Goal: Information Seeking & Learning: Learn about a topic

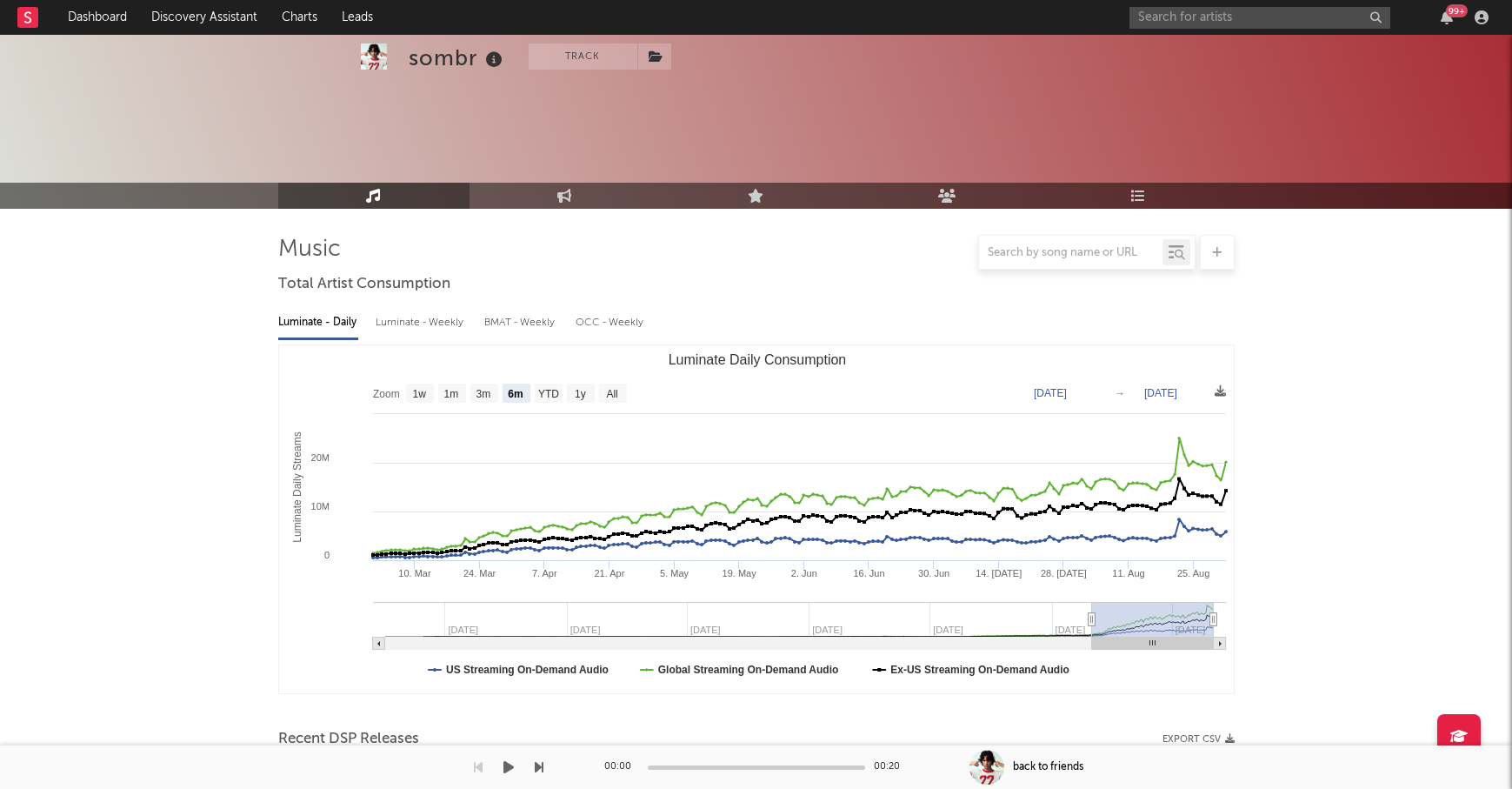
select select "6m"
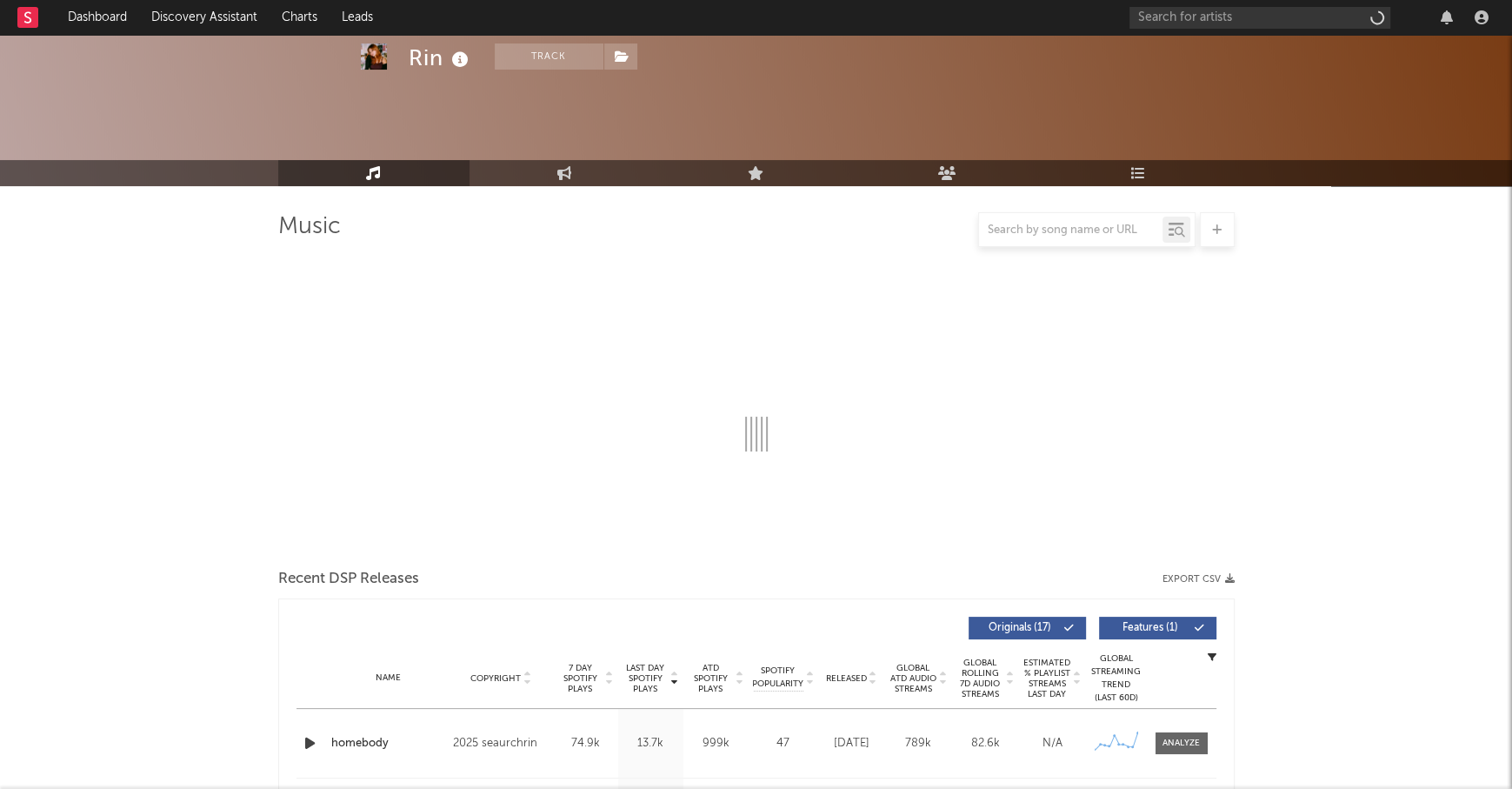
scroll to position [202, 0]
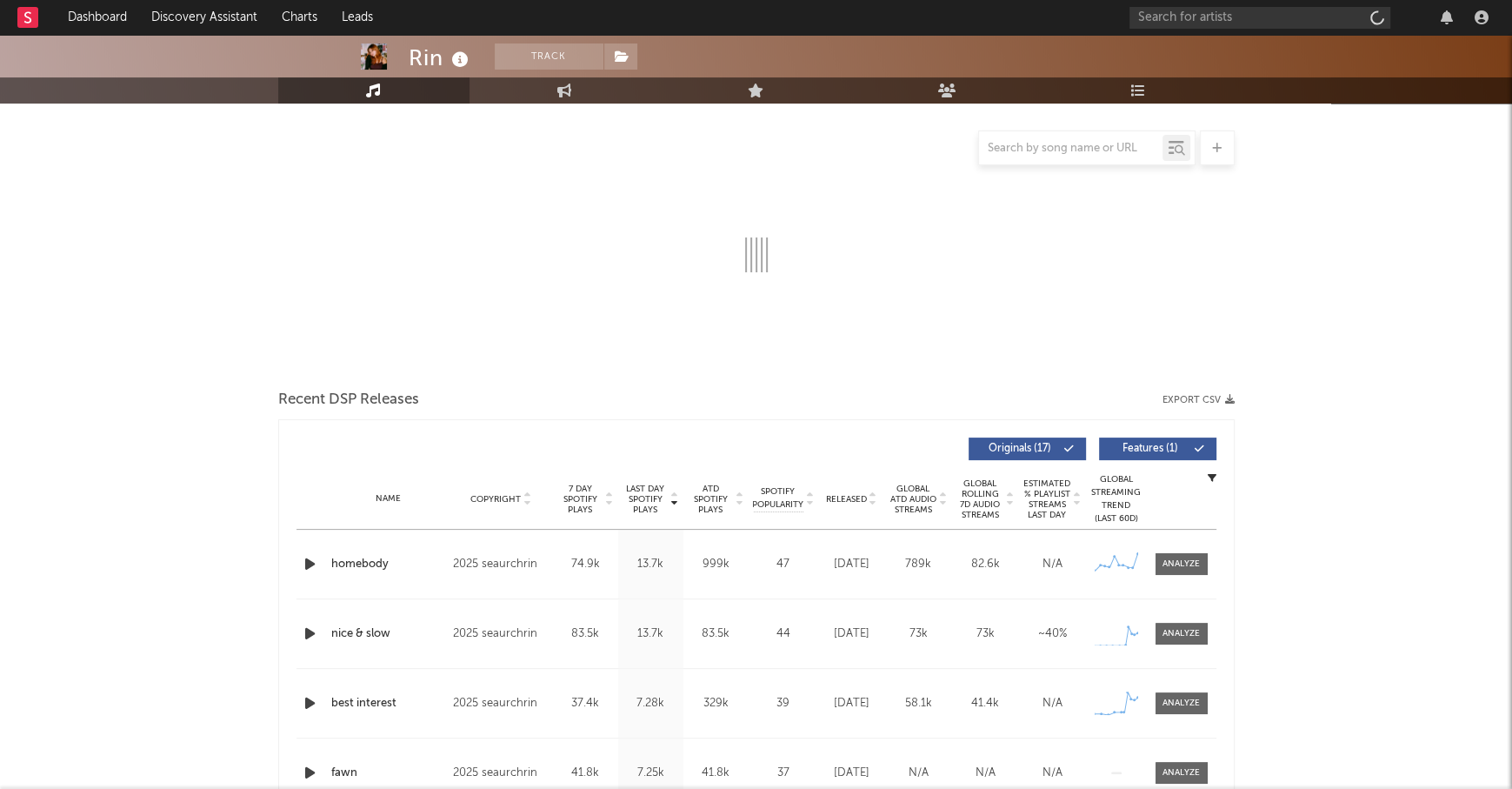
select select "6m"
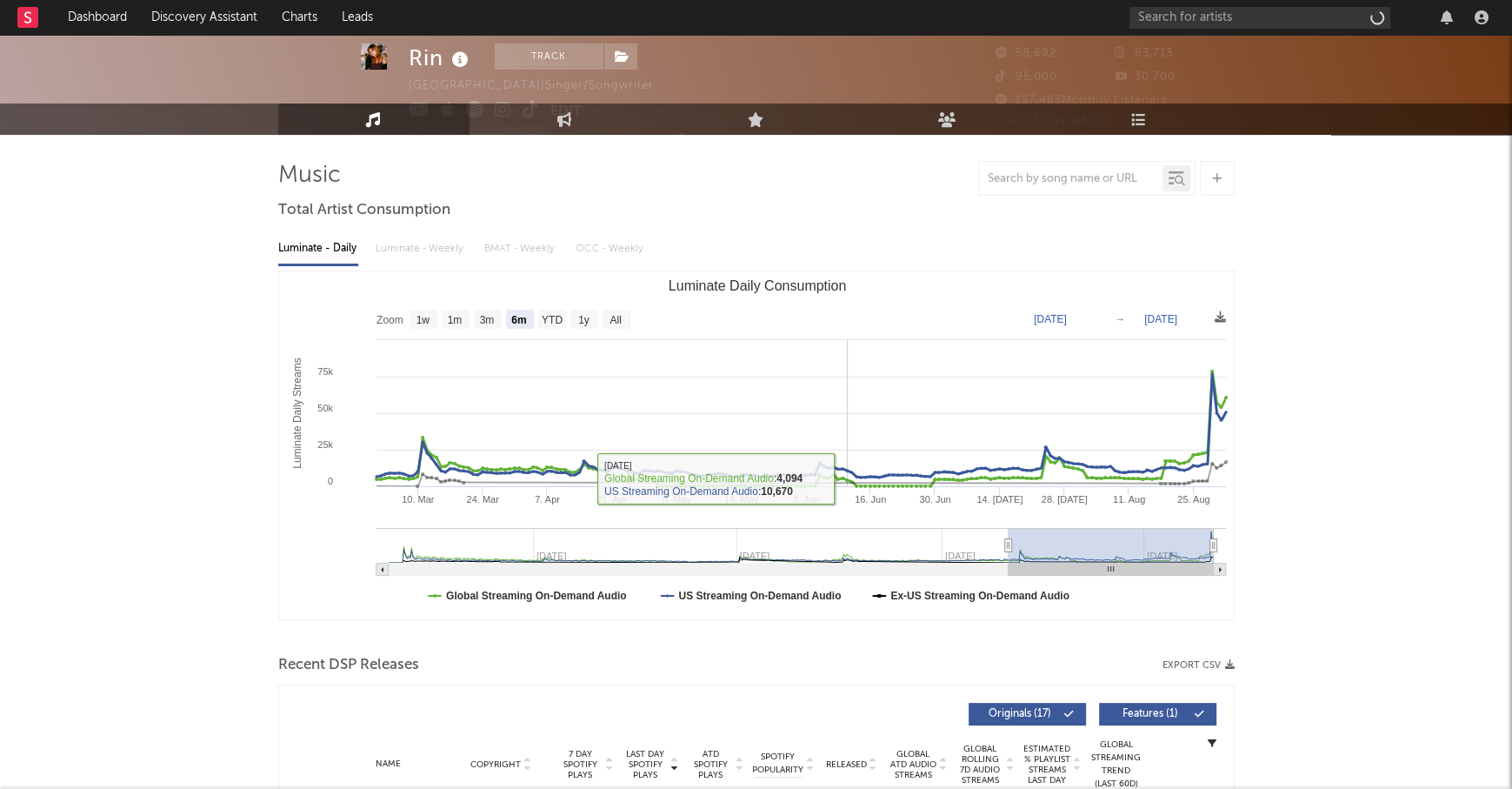
scroll to position [39, 0]
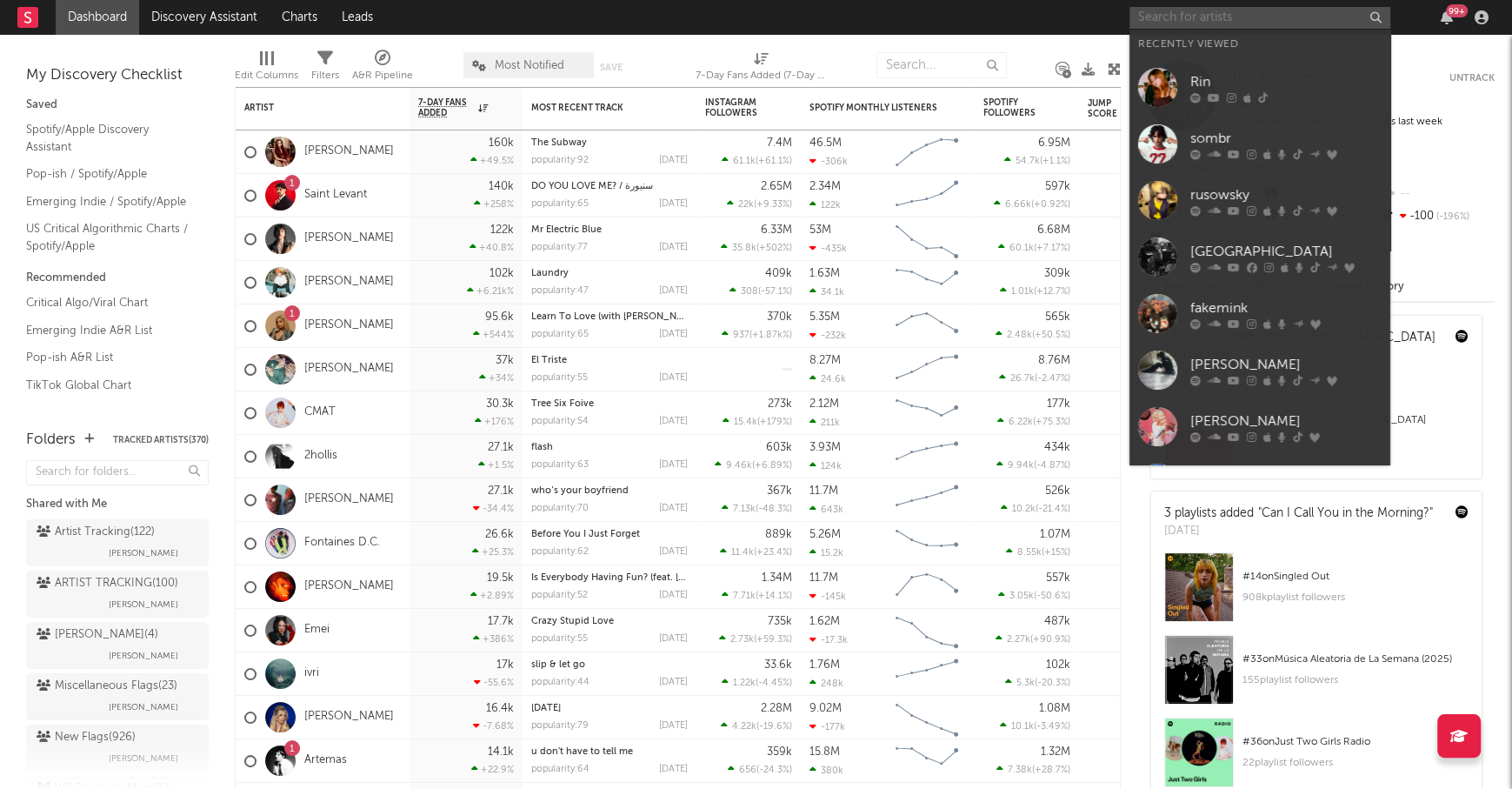
click at [1176, 13] on input "text" at bounding box center [1259, 17] width 261 height 21
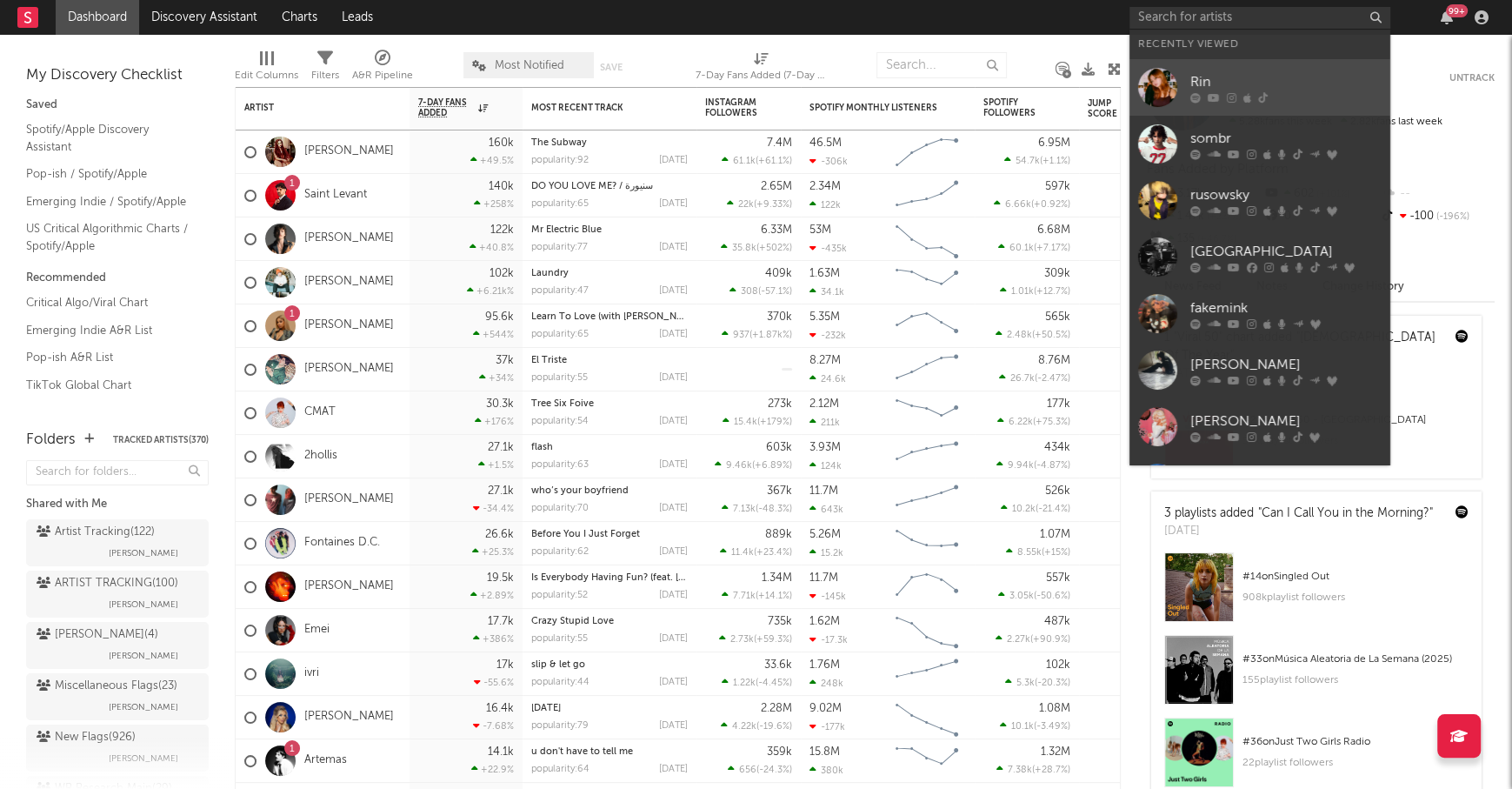
click at [1242, 70] on link "Rin" at bounding box center [1259, 87] width 261 height 57
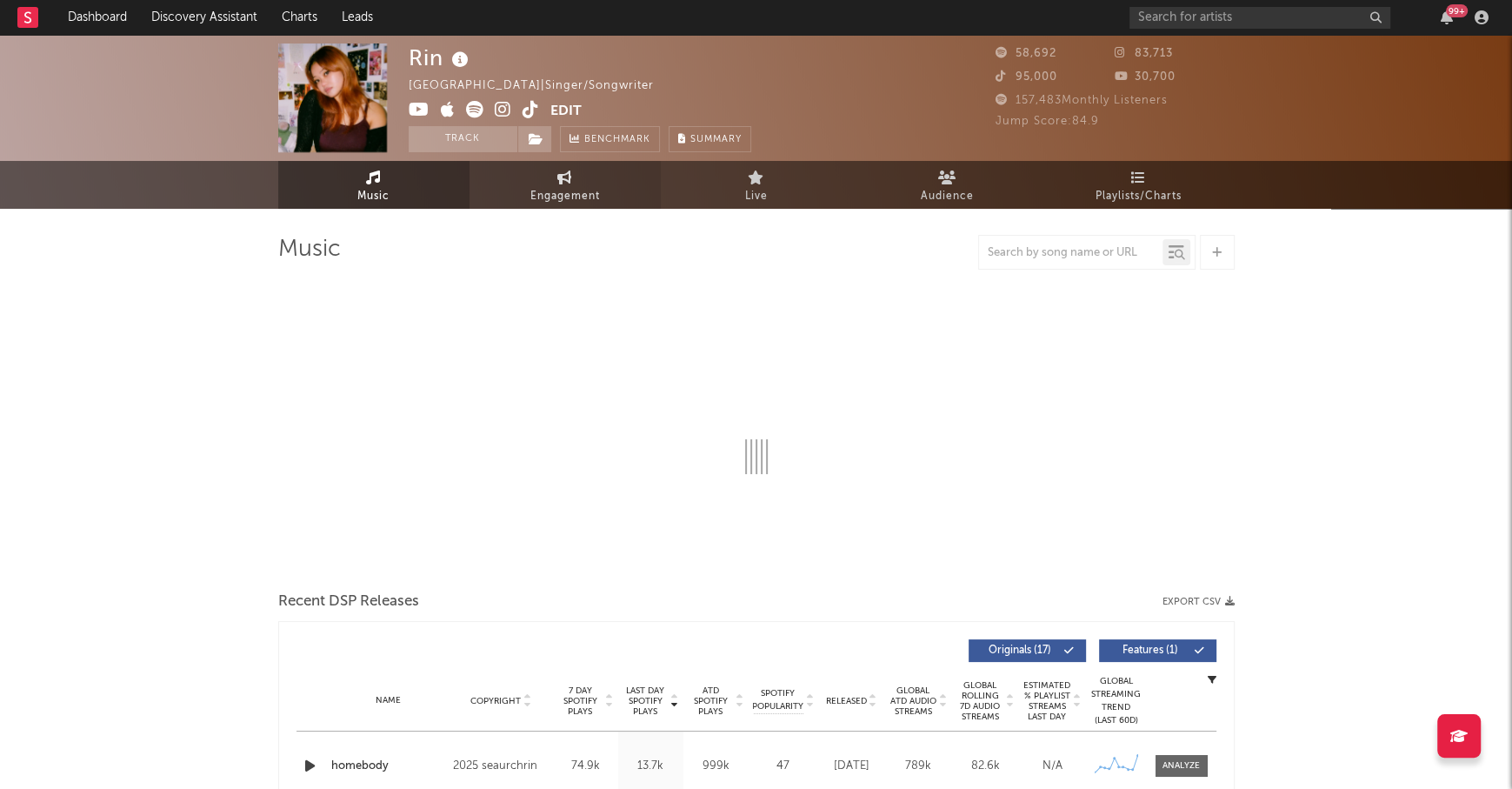
select select "6m"
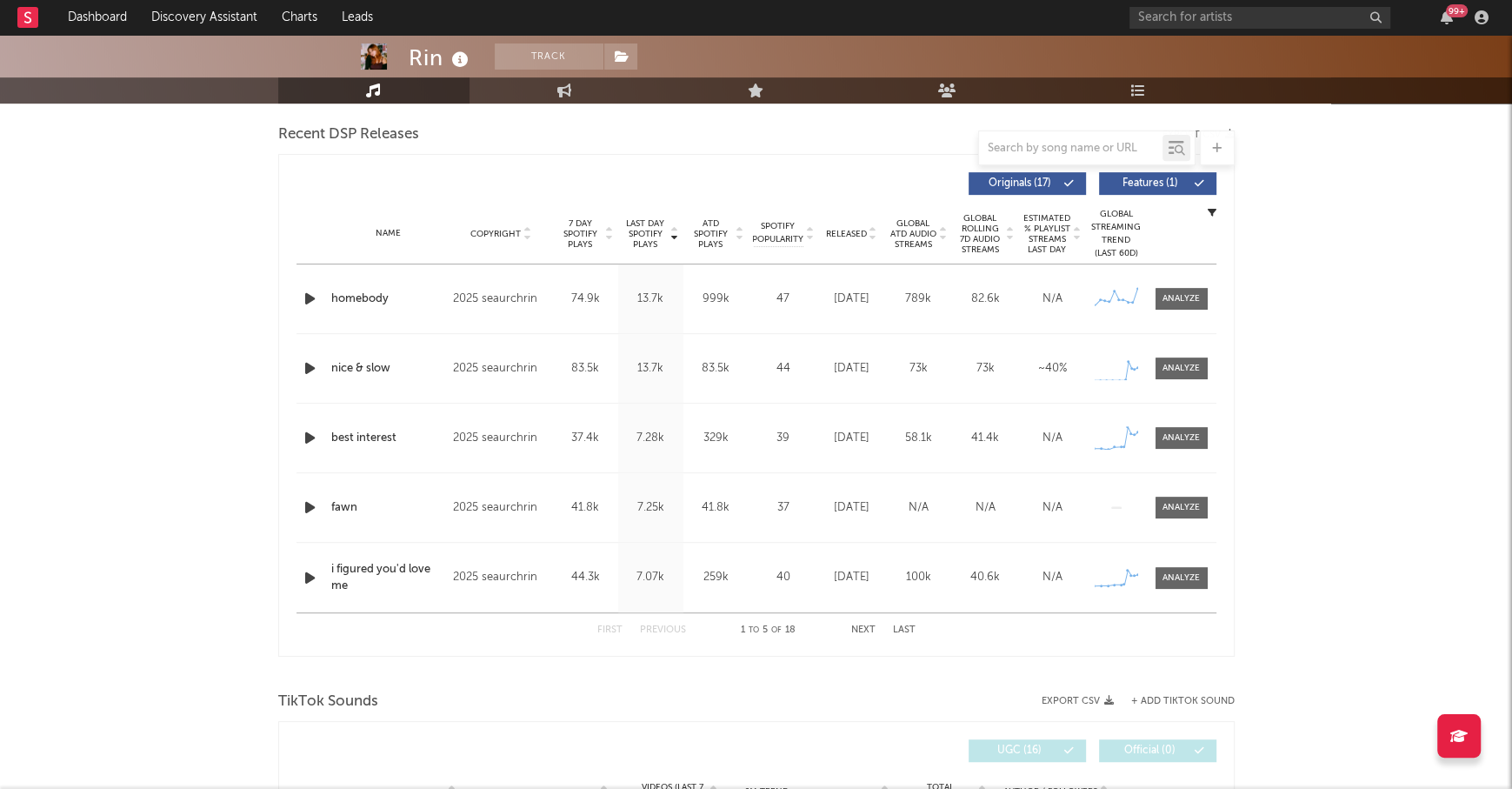
scroll to position [607, 0]
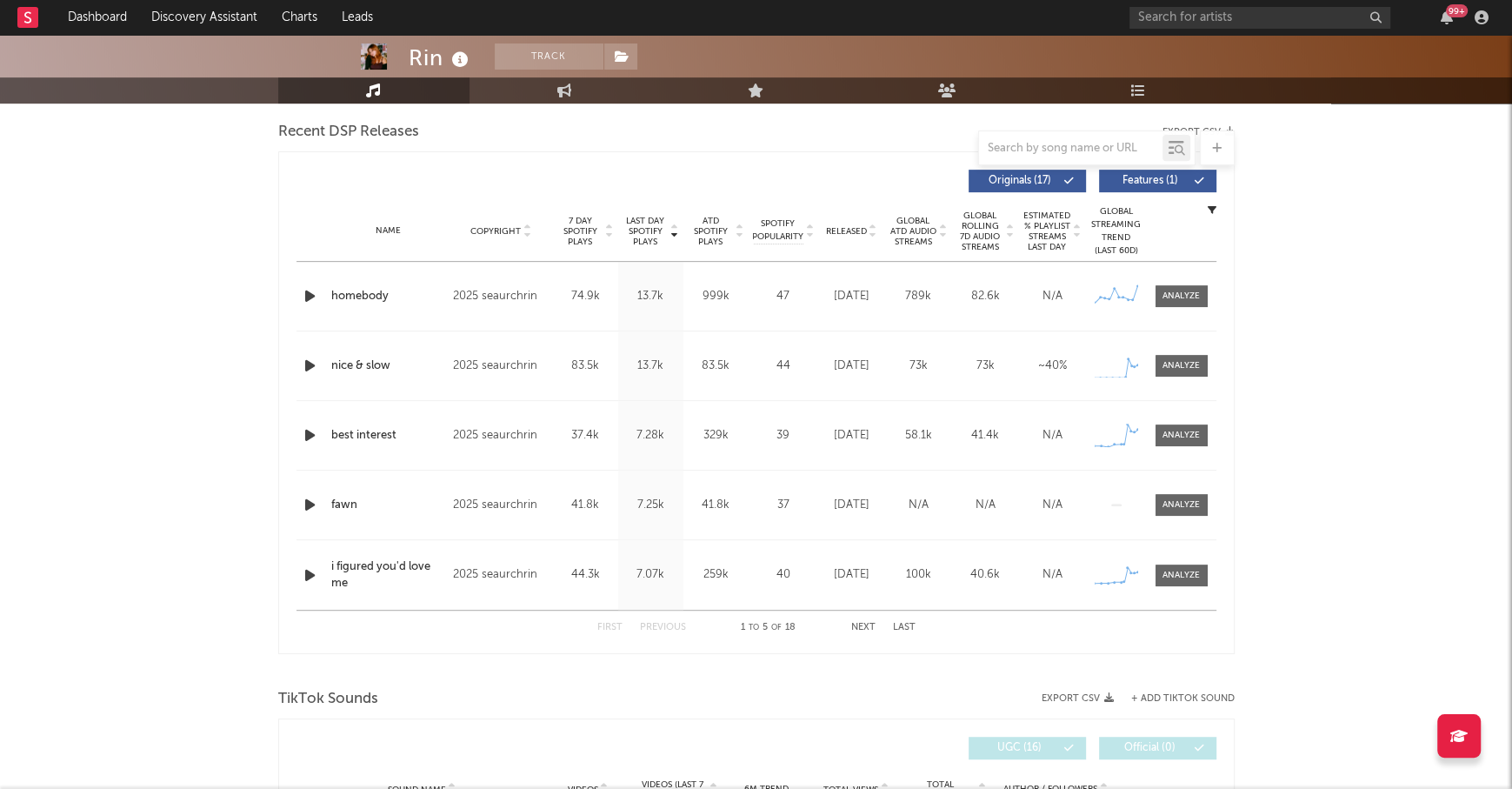
click at [636, 233] on span "Last Day Spotify Plays" at bounding box center [645, 231] width 46 height 32
click at [1193, 362] on div at bounding box center [1181, 366] width 37 height 13
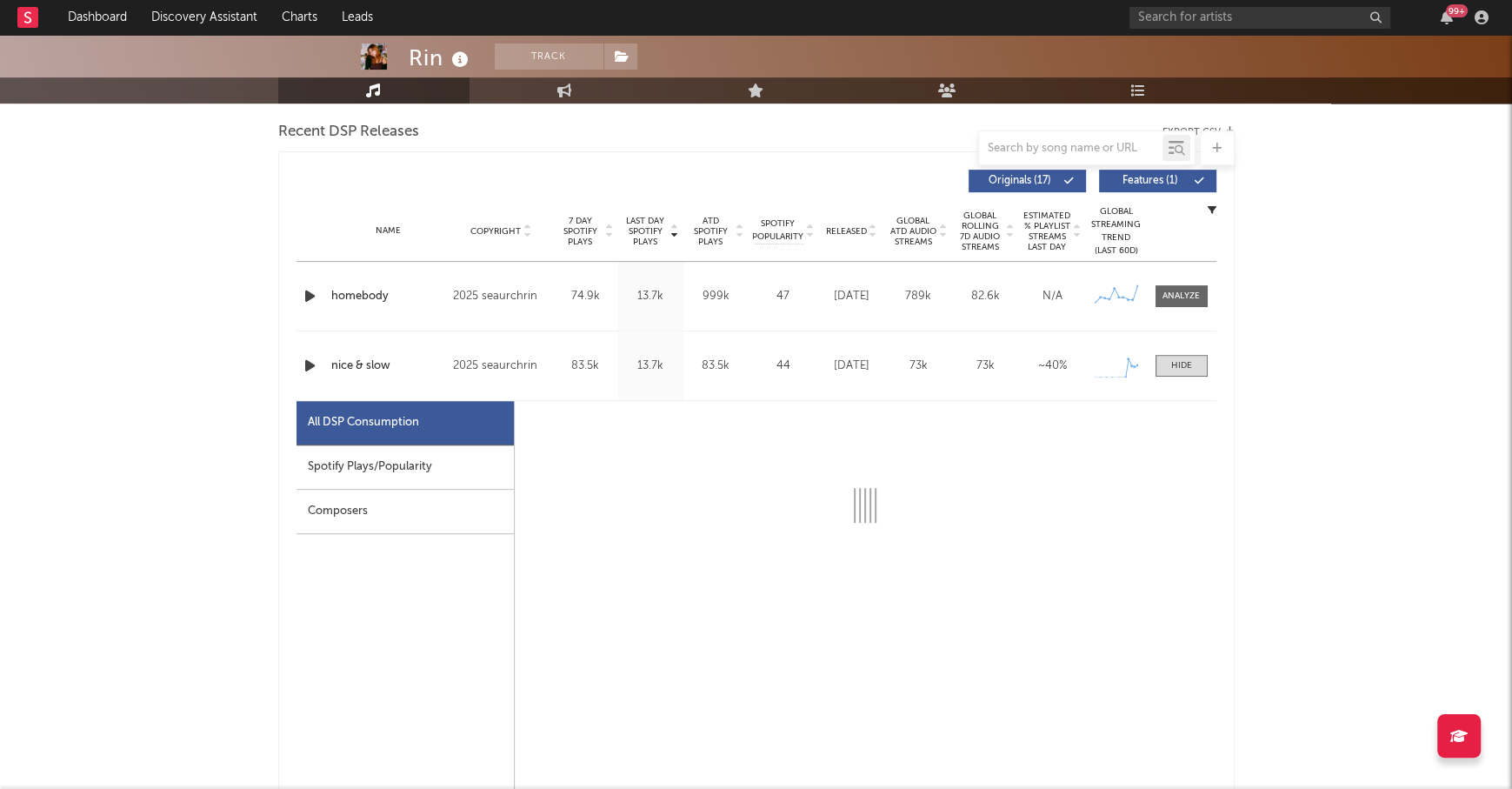
select select "1w"
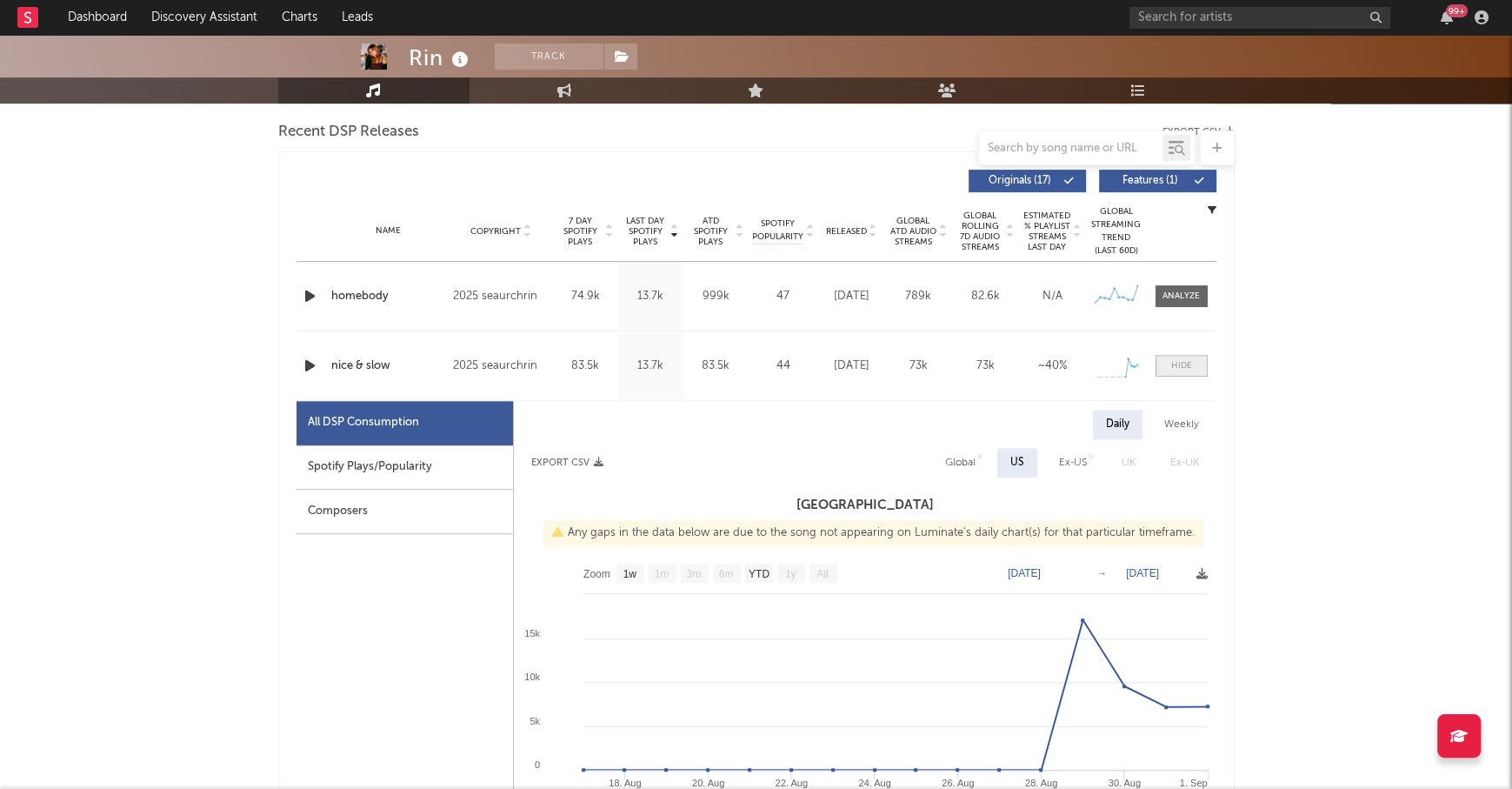
click at [1189, 371] on div at bounding box center [1181, 366] width 20 height 13
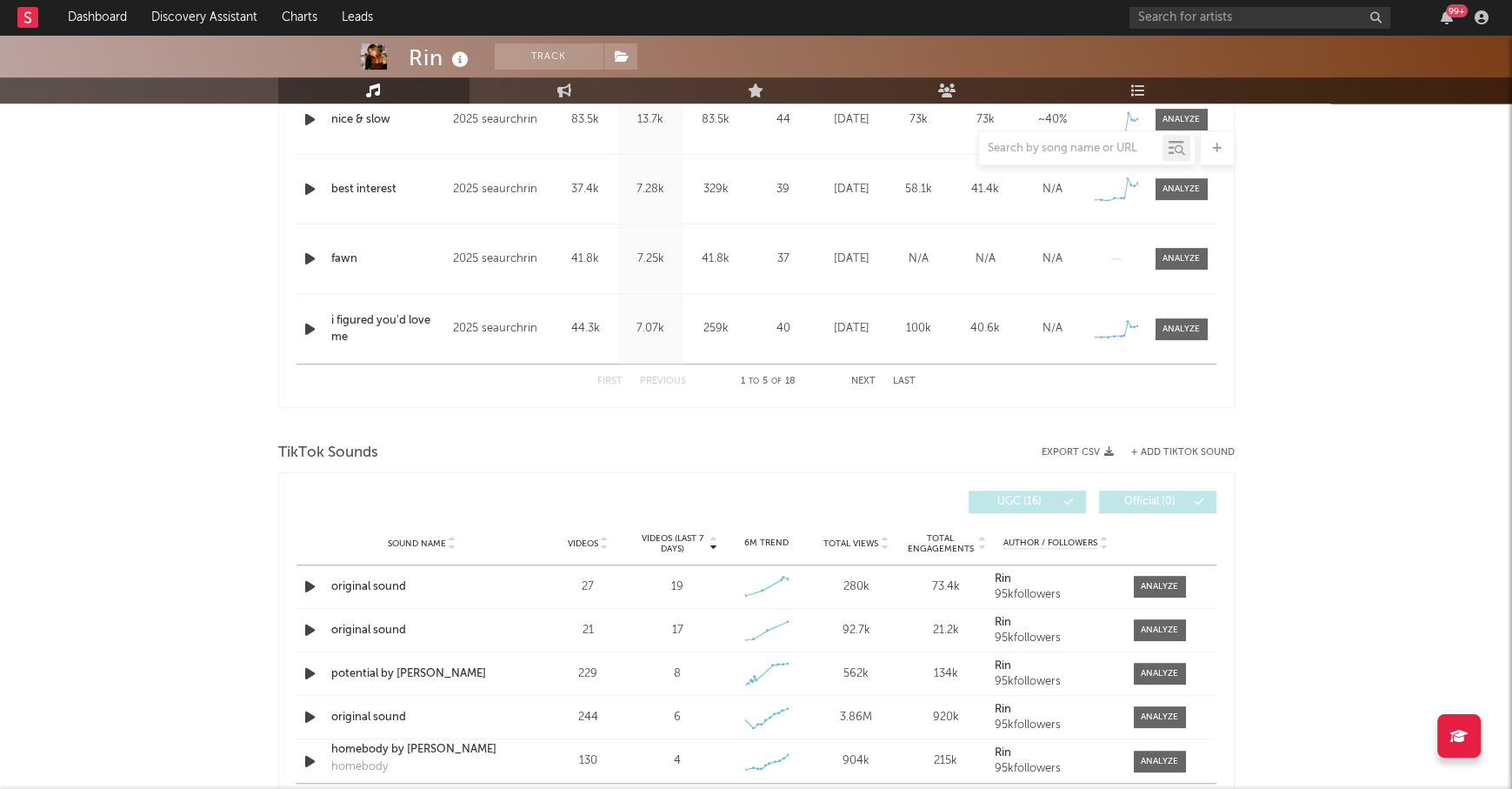
scroll to position [0, 0]
